Goal: Information Seeking & Learning: Learn about a topic

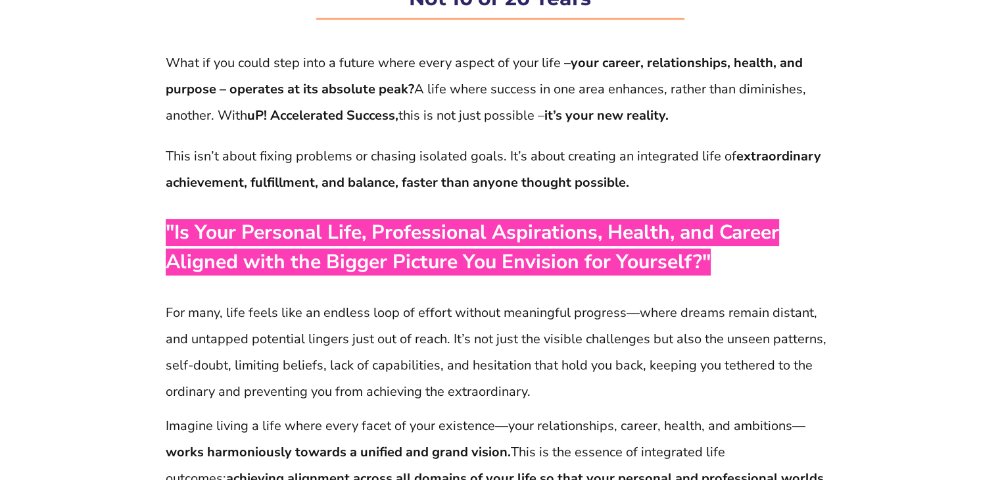
scroll to position [316, 0]
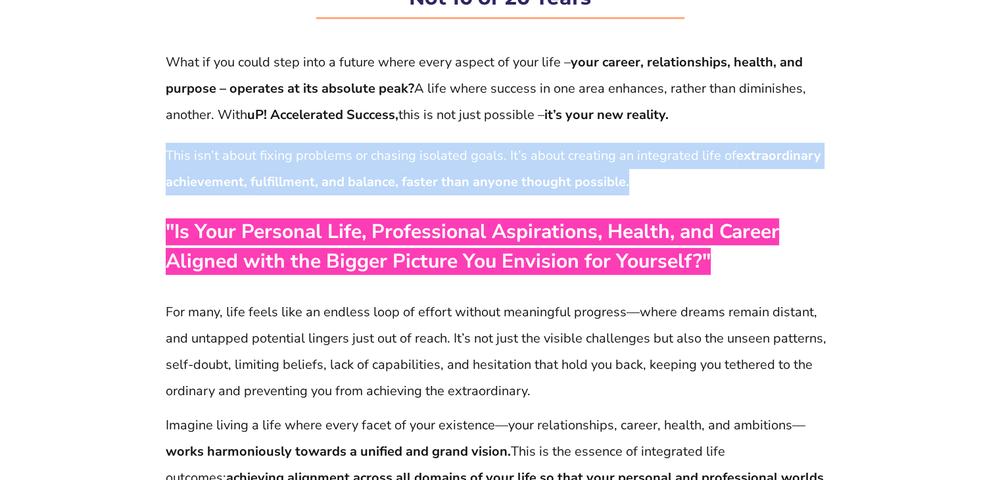
drag, startPoint x: 166, startPoint y: 153, endPoint x: 634, endPoint y: 183, distance: 469.2
click at [634, 183] on p "This isn’t about fixing problems or chasing isolated goals. It’s about creating…" at bounding box center [500, 169] width 669 height 53
copy p "This isn’t about fixing problems or chasing isolated goals. It’s about creating…"
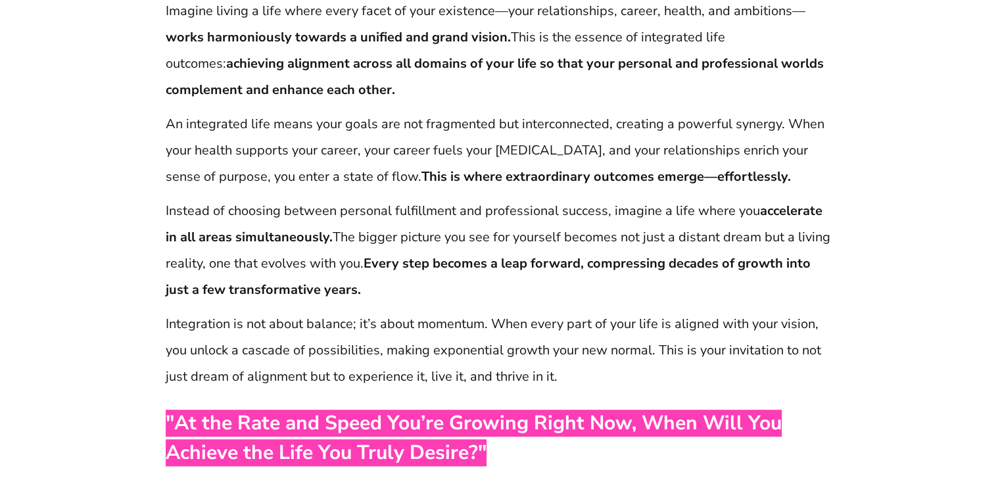
scroll to position [737, 0]
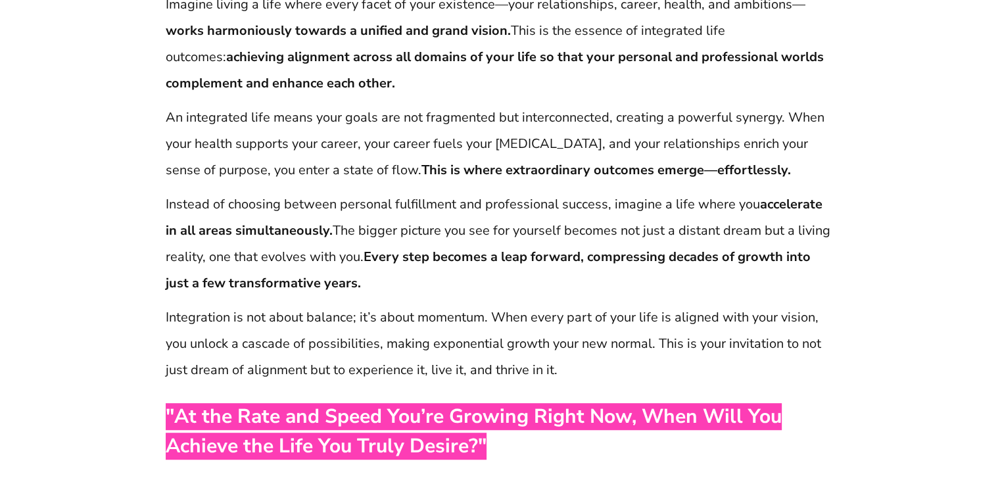
drag, startPoint x: 166, startPoint y: 118, endPoint x: 777, endPoint y: 160, distance: 612.4
click at [777, 160] on p "An integrated life means your goals are not fragmented but interconnected, crea…" at bounding box center [500, 144] width 669 height 79
copy p "An integrated life means your goals are not fragmented but interconnected, crea…"
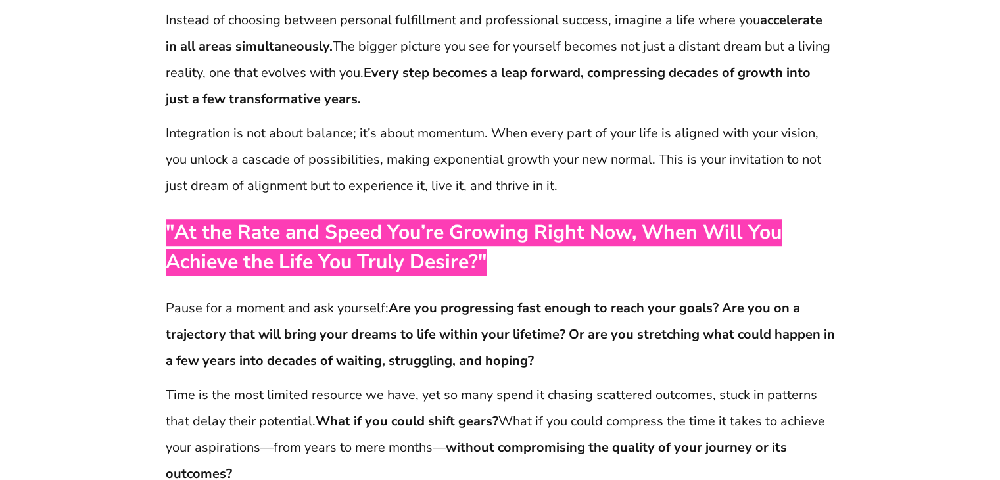
scroll to position [947, 0]
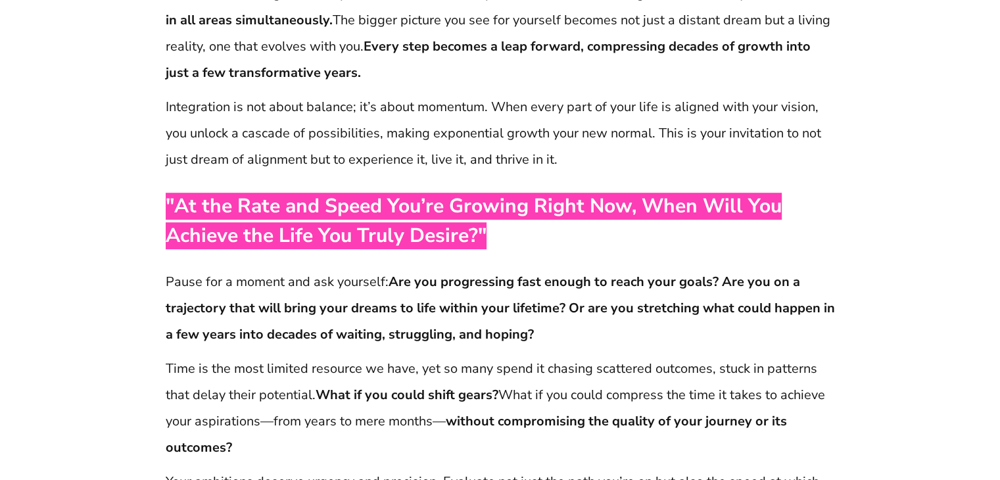
drag, startPoint x: 161, startPoint y: 97, endPoint x: 141, endPoint y: 103, distance: 20.6
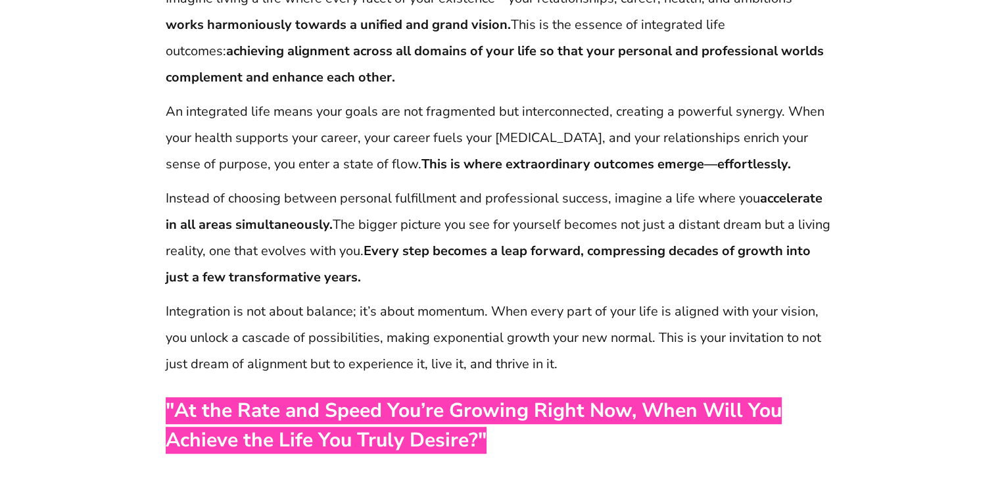
scroll to position [744, 0]
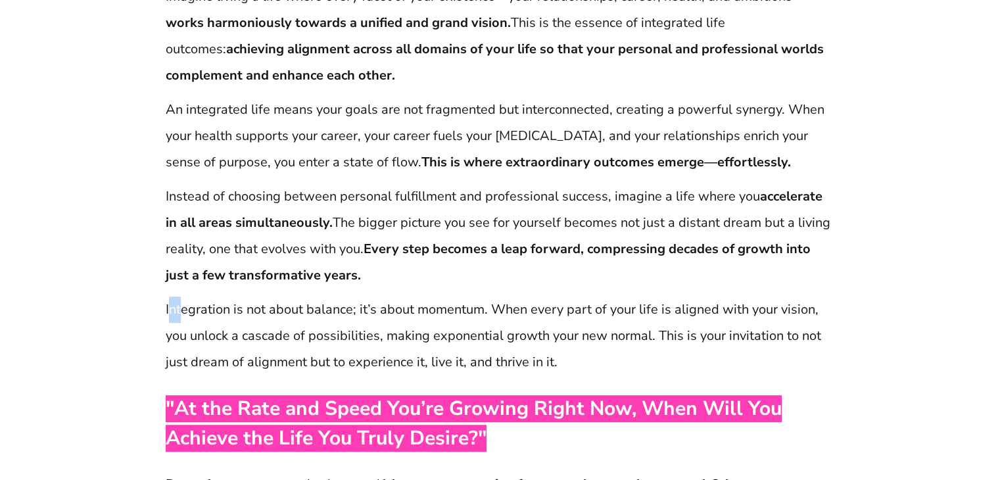
drag, startPoint x: 168, startPoint y: 308, endPoint x: 181, endPoint y: 320, distance: 17.7
click at [181, 320] on p "Integration is not about balance; it’s about momentum. When every part of your …" at bounding box center [500, 336] width 669 height 79
drag, startPoint x: 163, startPoint y: 306, endPoint x: 141, endPoint y: 308, distance: 22.4
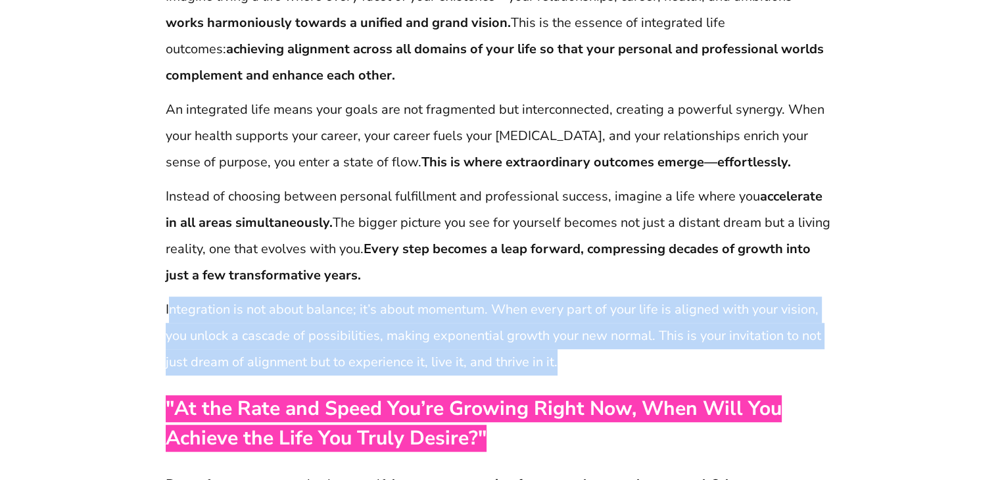
drag, startPoint x: 167, startPoint y: 309, endPoint x: 560, endPoint y: 367, distance: 396.8
click at [560, 367] on p "Integration is not about balance; it’s about momentum. When every part of your …" at bounding box center [500, 336] width 669 height 79
copy p "ntegration is not about balance; it’s about momentum. When every part of your l…"
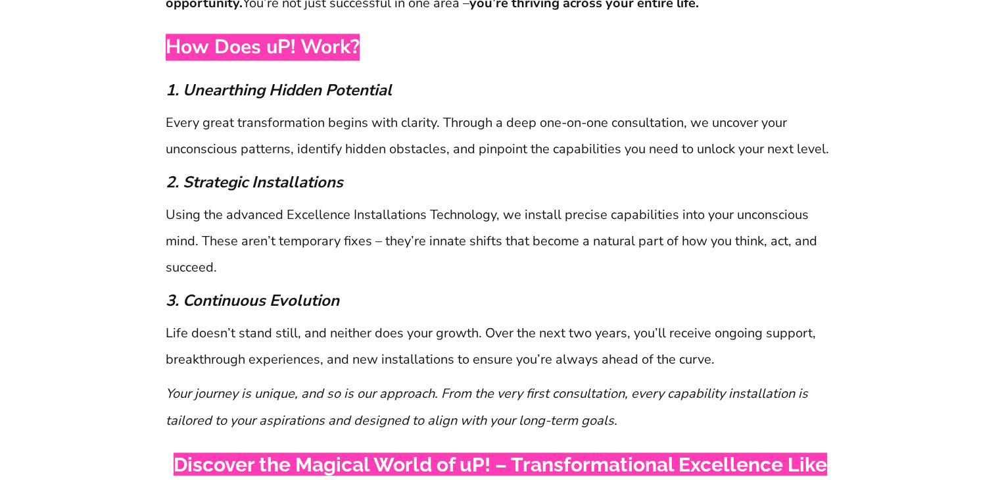
scroll to position [2086, 0]
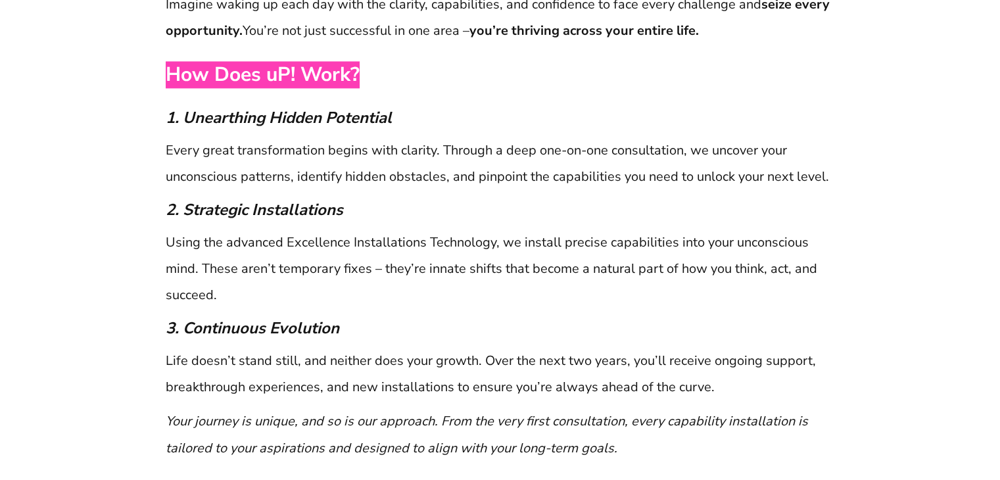
scroll to position [2032, 0]
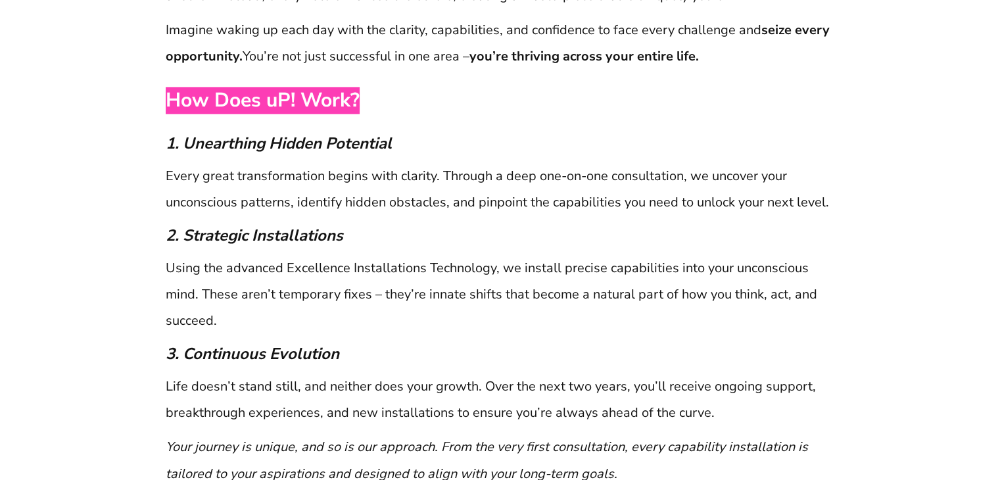
drag, startPoint x: 163, startPoint y: 67, endPoint x: 76, endPoint y: 122, distance: 102.5
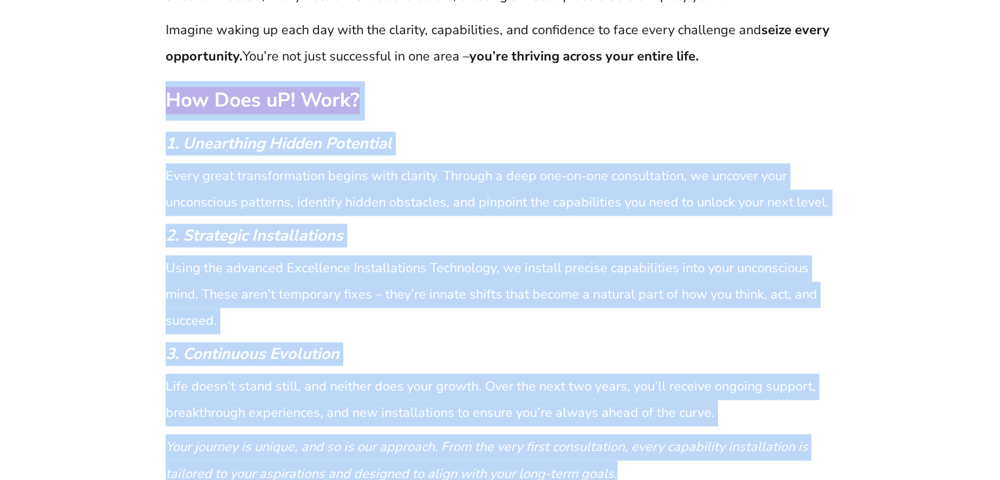
drag, startPoint x: 168, startPoint y: 74, endPoint x: 831, endPoint y: 450, distance: 762.2
copy div "How Does uP! Work? 1. Unearthing Hidden Potential Every great transformation be…"
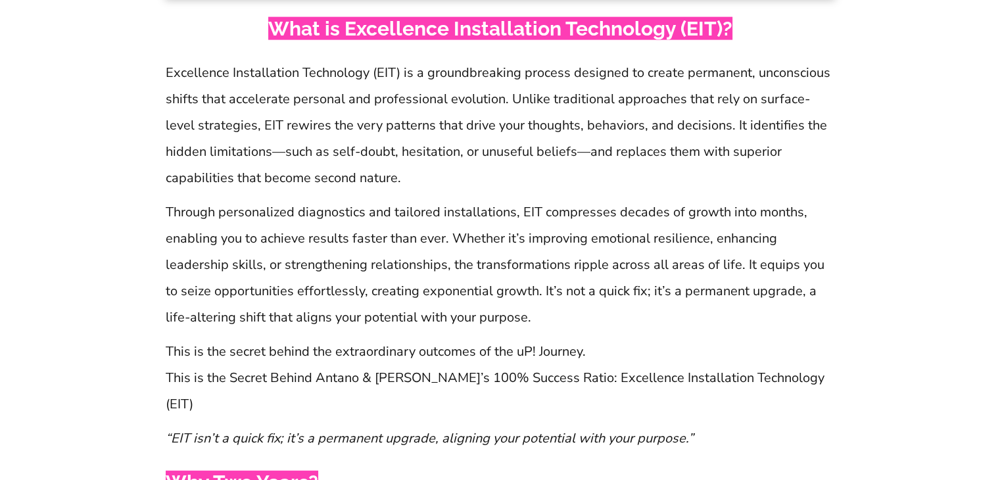
scroll to position [2979, 0]
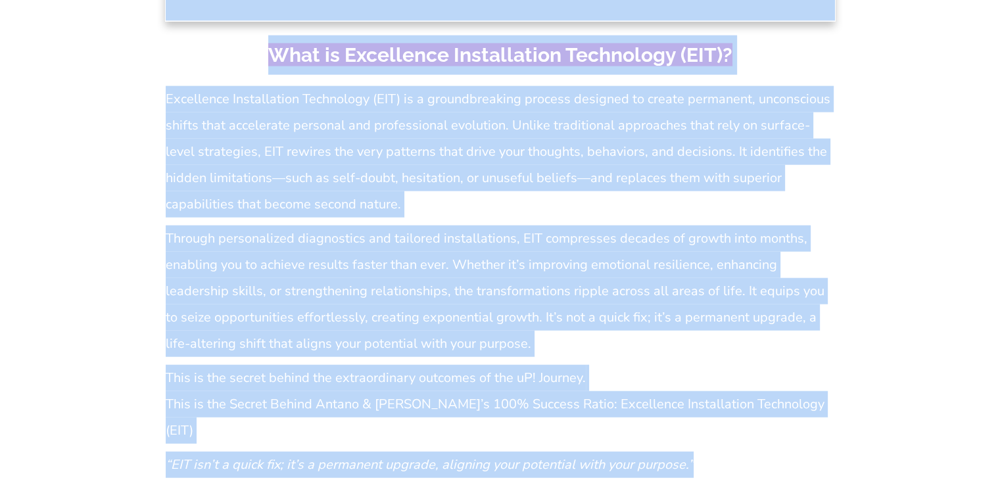
drag, startPoint x: 162, startPoint y: 72, endPoint x: 710, endPoint y: 404, distance: 640.6
copy div "Lore ip dol sitam cons adip e seddoe tempo incid utlabo et dolo magn – aliq eni…"
click at [834, 311] on p "Through personalized diagnostics and tailored installations, EIT compresses dec…" at bounding box center [500, 292] width 669 height 132
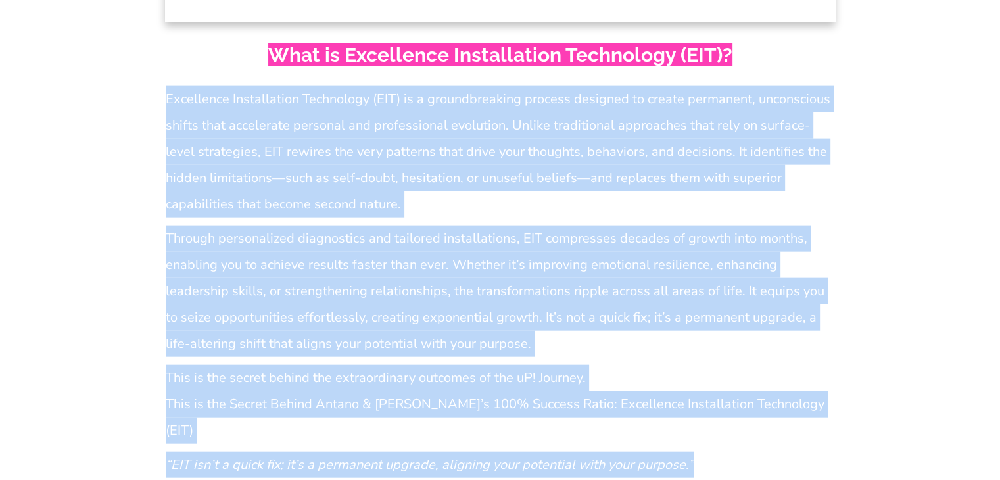
drag, startPoint x: 166, startPoint y: 65, endPoint x: 748, endPoint y: 420, distance: 681.8
copy div "Loremipsum Dolorsitamet Consectetu (ADI) el s doeiusmodtempo incidid utlabore e…"
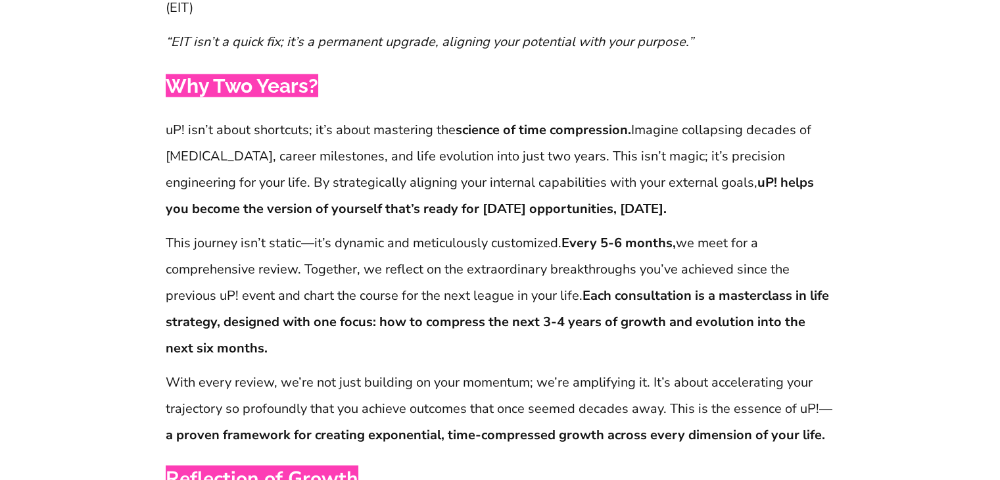
scroll to position [3400, 0]
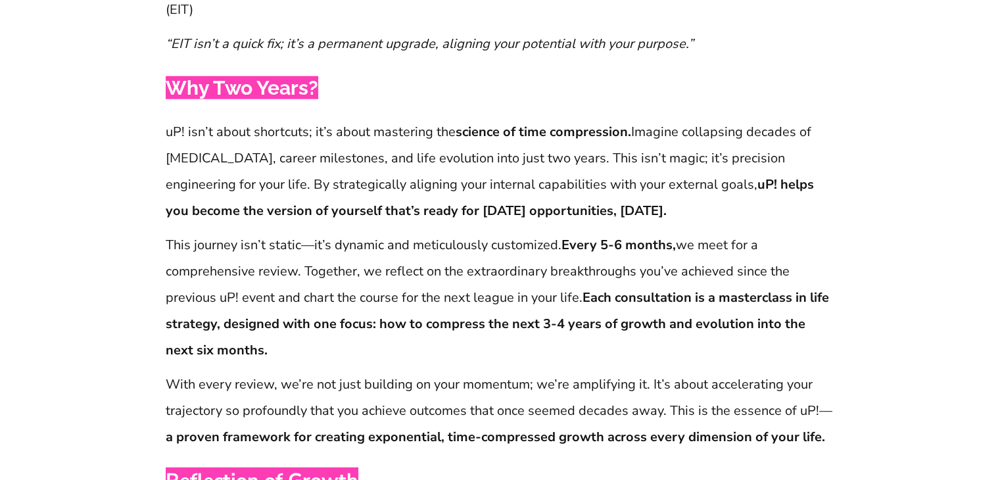
drag, startPoint x: 163, startPoint y: 30, endPoint x: 126, endPoint y: 50, distance: 42.4
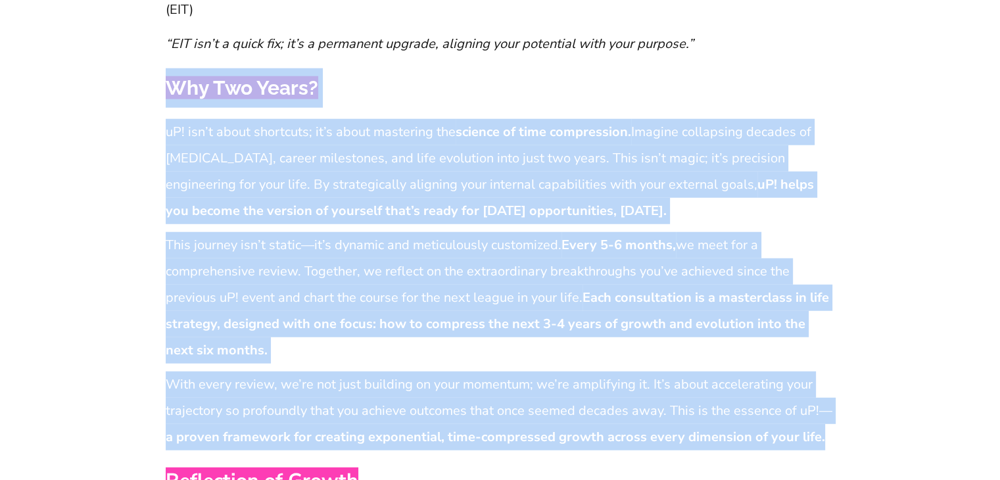
drag, startPoint x: 168, startPoint y: 29, endPoint x: 830, endPoint y: 380, distance: 749.0
copy div "Lor Ips Dolor? sI! ame’c adipi elitseddo; ei’t incid utlaboree dol magnaal en a…"
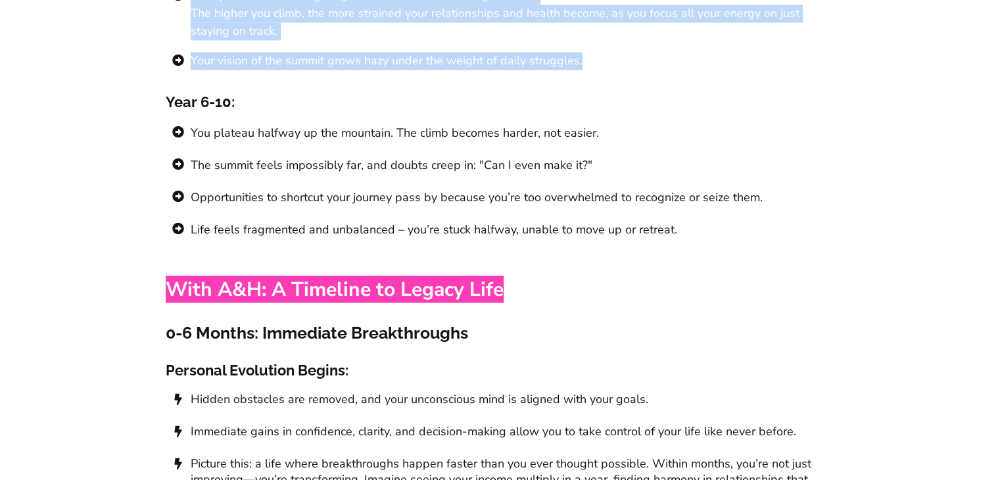
scroll to position [7356, 0]
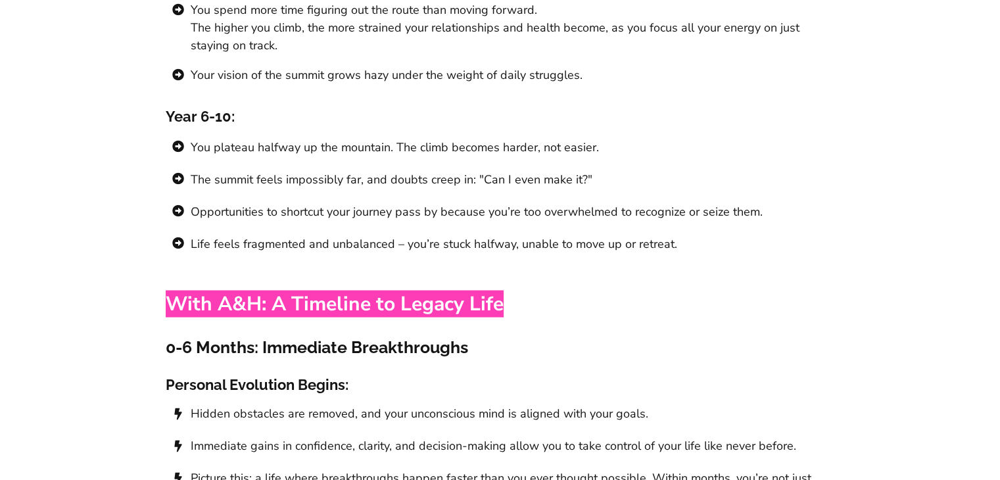
drag, startPoint x: 166, startPoint y: 155, endPoint x: 829, endPoint y: 437, distance: 720.7
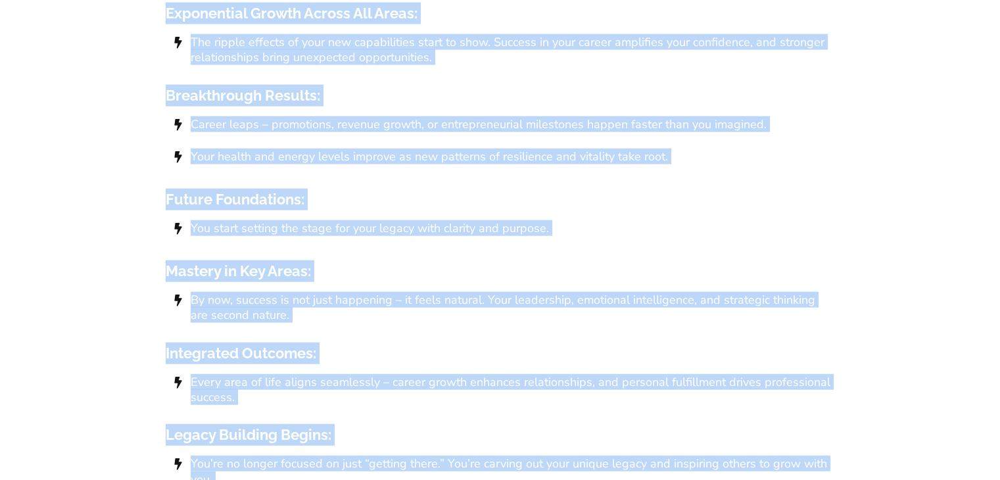
scroll to position [8248, 0]
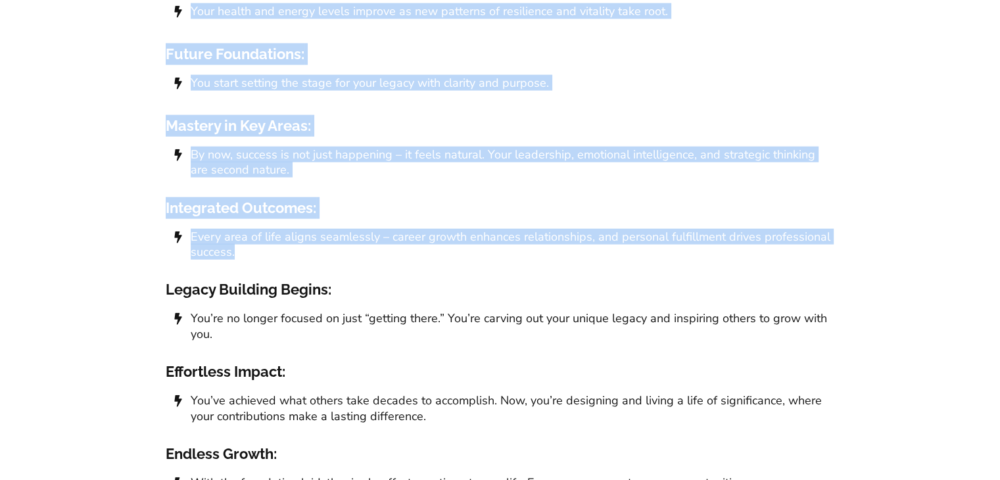
drag, startPoint x: 172, startPoint y: 56, endPoint x: 333, endPoint y: 215, distance: 226.9
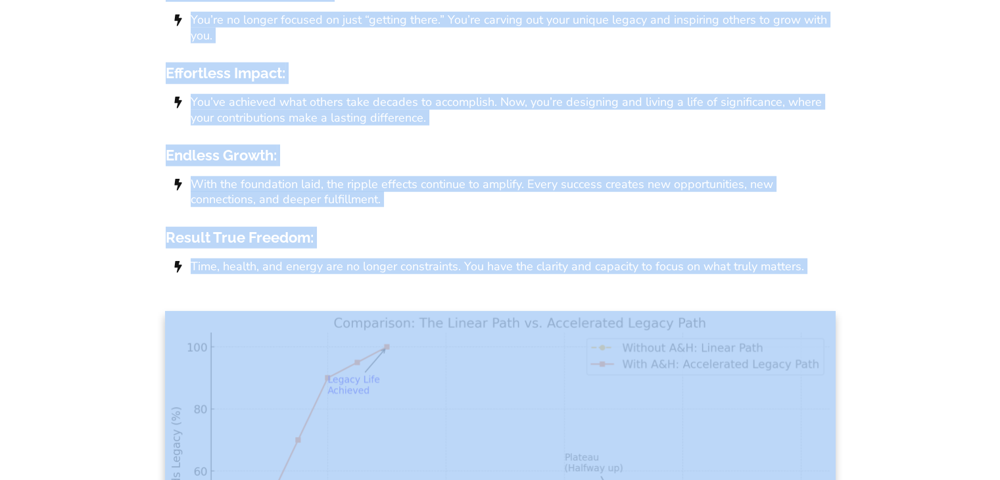
scroll to position [8580, 0]
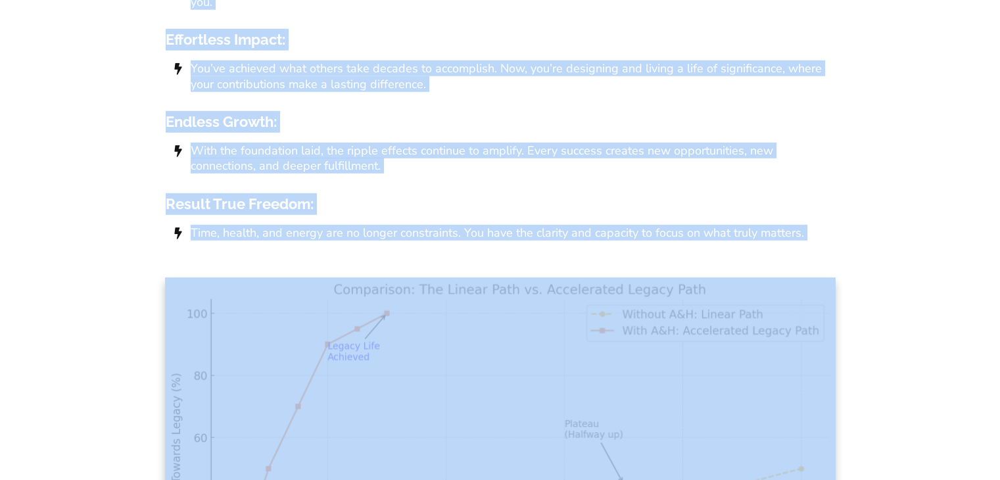
drag, startPoint x: 170, startPoint y: 103, endPoint x: 818, endPoint y: 214, distance: 657.9
copy div "Lor Ipsumd Sita Consect A&E : Seddoei tem’in utlabo et dolor m aliquaen. Adm ve…"
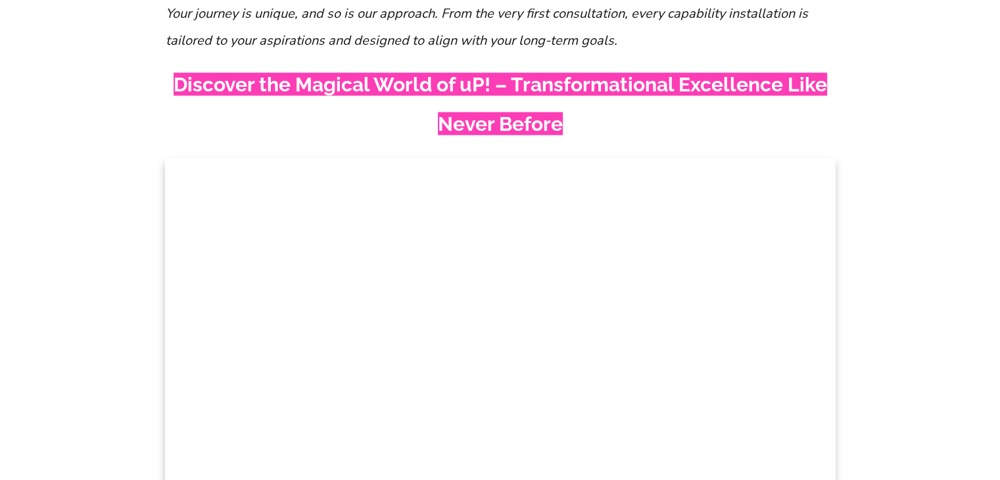
scroll to position [2504, 0]
